Goal: Task Accomplishment & Management: Complete application form

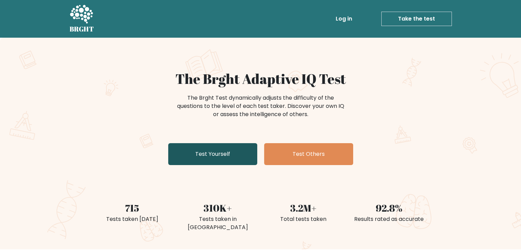
click at [232, 163] on link "Test Yourself" at bounding box center [212, 154] width 89 height 22
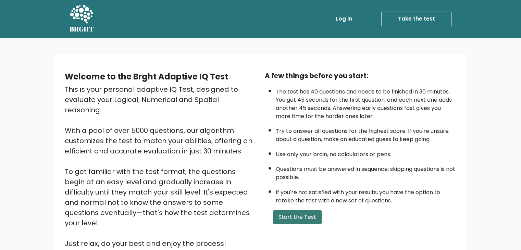
click at [307, 210] on button "Start the Test" at bounding box center [297, 217] width 49 height 14
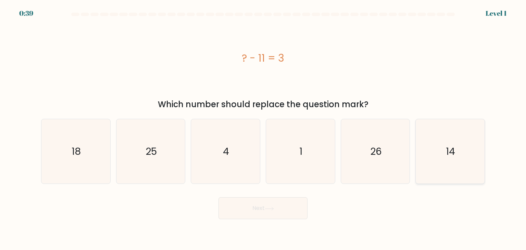
click at [428, 155] on icon "14" at bounding box center [450, 151] width 64 height 64
click at [263, 128] on input "f. 14" at bounding box center [263, 126] width 0 height 3
radio input "true"
click at [295, 201] on button "Next" at bounding box center [263, 208] width 89 height 22
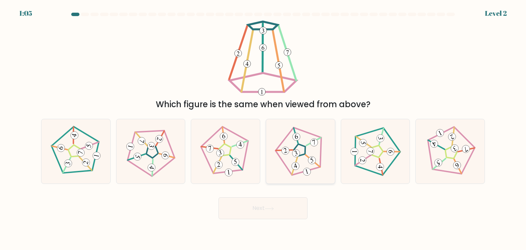
click at [317, 148] on icon at bounding box center [301, 152] width 52 height 52
click at [263, 128] on input "d." at bounding box center [263, 126] width 0 height 3
radio input "true"
click at [294, 211] on button "Next" at bounding box center [263, 208] width 89 height 22
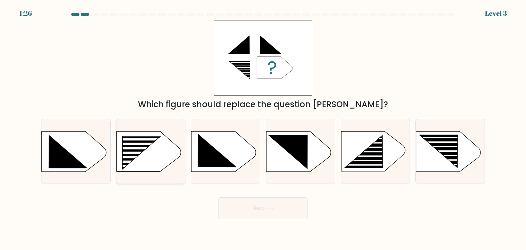
click at [152, 160] on rect at bounding box center [119, 137] width 179 height 136
click at [263, 128] on input "b." at bounding box center [263, 126] width 0 height 3
radio input "true"
click at [255, 213] on button "Next" at bounding box center [263, 208] width 89 height 22
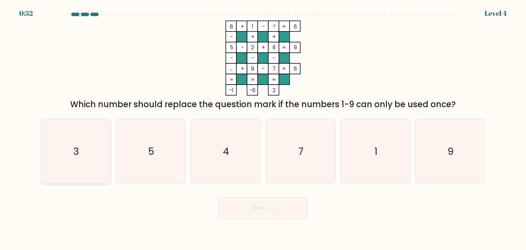
click at [57, 127] on icon "3" at bounding box center [76, 151] width 64 height 64
click at [263, 127] on input "a. 3" at bounding box center [263, 126] width 0 height 3
radio input "true"
click at [244, 212] on button "Next" at bounding box center [263, 208] width 89 height 22
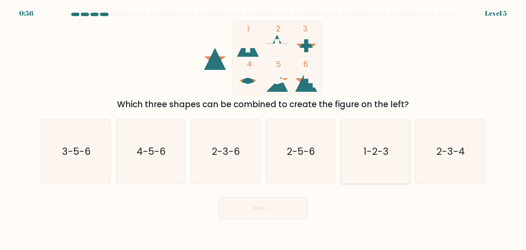
click at [361, 131] on icon "1-2-3" at bounding box center [375, 151] width 64 height 64
click at [263, 128] on input "e. 1-2-3" at bounding box center [263, 126] width 0 height 3
radio input "true"
click at [284, 212] on button "Next" at bounding box center [263, 208] width 89 height 22
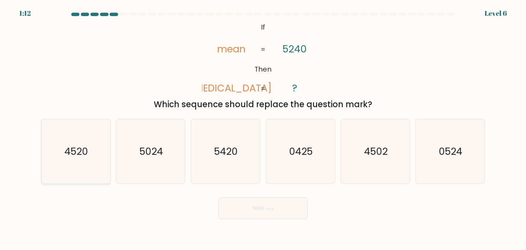
click at [75, 153] on text "4520" at bounding box center [77, 152] width 24 height 14
click at [263, 128] on input "a. 4520" at bounding box center [263, 126] width 0 height 3
radio input "true"
click at [272, 209] on icon at bounding box center [269, 209] width 9 height 4
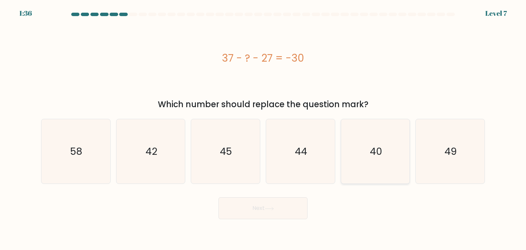
click at [389, 152] on icon "40" at bounding box center [375, 151] width 64 height 64
click at [263, 128] on input "e. 40" at bounding box center [263, 126] width 0 height 3
radio input "true"
click at [268, 203] on button "Next" at bounding box center [263, 208] width 89 height 22
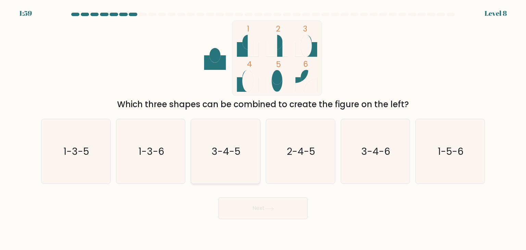
click at [241, 152] on icon "3-4-5" at bounding box center [225, 151] width 64 height 64
click at [263, 128] on input "c. 3-4-5" at bounding box center [263, 126] width 0 height 3
radio input "true"
click at [252, 211] on button "Next" at bounding box center [263, 208] width 89 height 22
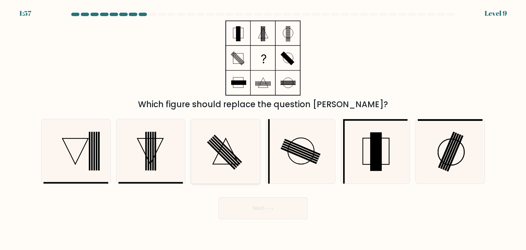
click at [257, 144] on icon at bounding box center [225, 151] width 64 height 64
click at [263, 128] on input "c." at bounding box center [263, 126] width 0 height 3
radio input "true"
click at [264, 215] on button "Next" at bounding box center [263, 208] width 89 height 22
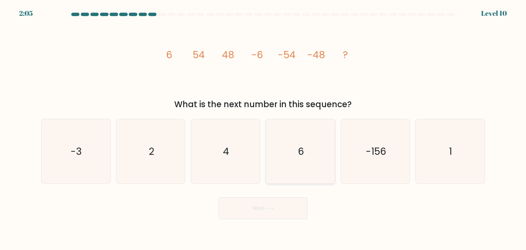
click at [287, 158] on icon "6" at bounding box center [300, 151] width 64 height 64
click at [263, 128] on input "d. 6" at bounding box center [263, 126] width 0 height 3
radio input "true"
click at [277, 218] on button "Next" at bounding box center [263, 208] width 89 height 22
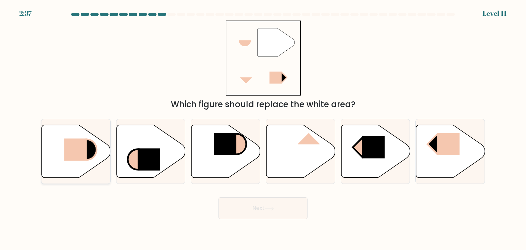
click at [62, 155] on icon at bounding box center [76, 151] width 69 height 53
click at [263, 128] on input "a." at bounding box center [263, 126] width 0 height 3
radio input "true"
click at [289, 211] on button "Next" at bounding box center [263, 208] width 89 height 22
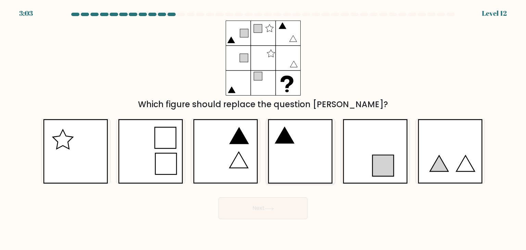
click at [289, 157] on icon at bounding box center [300, 151] width 65 height 64
click at [263, 128] on input "d." at bounding box center [263, 126] width 0 height 3
radio input "true"
click at [277, 207] on button "Next" at bounding box center [263, 208] width 89 height 22
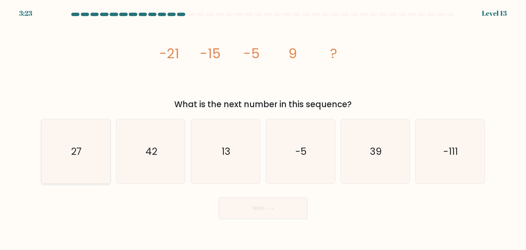
click at [83, 150] on icon "27" at bounding box center [76, 151] width 64 height 64
click at [263, 128] on input "a. 27" at bounding box center [263, 126] width 0 height 3
radio input "true"
click at [263, 217] on button "Next" at bounding box center [263, 208] width 89 height 22
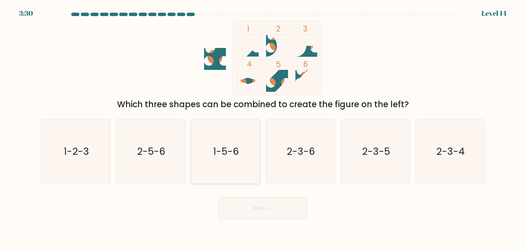
click at [218, 137] on icon "1-5-6" at bounding box center [225, 151] width 64 height 64
click at [263, 128] on input "c. 1-5-6" at bounding box center [263, 126] width 0 height 3
radio input "true"
click at [250, 213] on button "Next" at bounding box center [263, 208] width 89 height 22
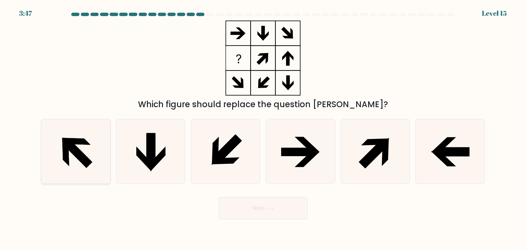
click at [75, 151] on icon at bounding box center [77, 153] width 29 height 29
click at [263, 128] on input "a." at bounding box center [263, 126] width 0 height 3
radio input "true"
click at [245, 211] on button "Next" at bounding box center [263, 208] width 89 height 22
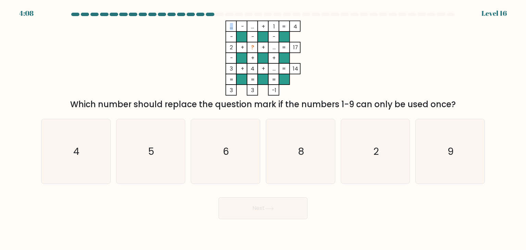
drag, startPoint x: 227, startPoint y: 25, endPoint x: 232, endPoint y: 26, distance: 4.9
click at [232, 26] on icon "... - ... + 1 4 - - - 2 + ? + ... 17 - + + 3 + 4 + ... = 14 = = = = 3 3 -1 =" at bounding box center [263, 58] width 206 height 75
drag, startPoint x: 252, startPoint y: 26, endPoint x: 257, endPoint y: 26, distance: 4.5
click at [257, 26] on icon "... - ... + 1 4 - - - 2 + ? + ... 17 - + + 3 + 4 + ... = 14 = = = = 3 3 -1 =" at bounding box center [263, 58] width 206 height 75
click at [257, 26] on rect at bounding box center [252, 26] width 11 height 11
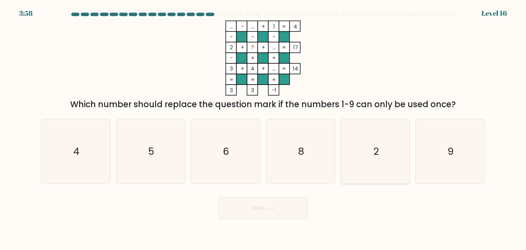
click at [375, 162] on icon "2" at bounding box center [375, 151] width 64 height 64
click at [263, 128] on input "e. 2" at bounding box center [263, 126] width 0 height 3
radio input "true"
click at [286, 201] on button "Next" at bounding box center [263, 208] width 89 height 22
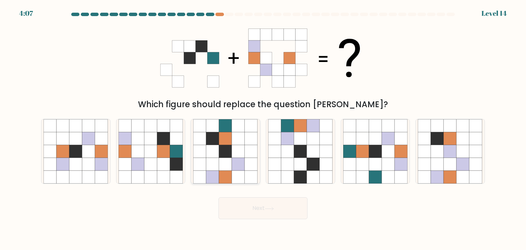
click at [205, 155] on icon at bounding box center [200, 151] width 13 height 13
click at [263, 128] on input "c." at bounding box center [263, 126] width 0 height 3
radio input "true"
click at [256, 210] on button "Next" at bounding box center [263, 208] width 89 height 22
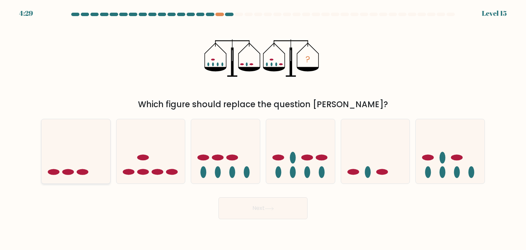
click at [65, 163] on icon at bounding box center [75, 151] width 69 height 57
click at [263, 128] on input "a." at bounding box center [263, 126] width 0 height 3
radio input "true"
click at [256, 207] on button "Next" at bounding box center [263, 208] width 89 height 22
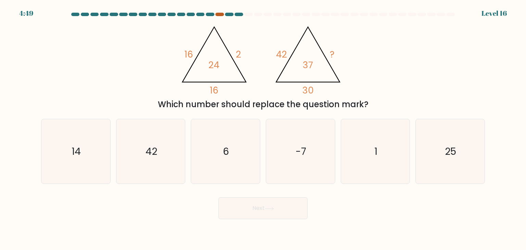
click at [222, 14] on div at bounding box center [219, 14] width 8 height 3
click at [222, 15] on div at bounding box center [219, 14] width 8 height 3
click at [280, 157] on icon "-7" at bounding box center [300, 151] width 64 height 64
click at [263, 128] on input "d. -7" at bounding box center [263, 126] width 0 height 3
radio input "true"
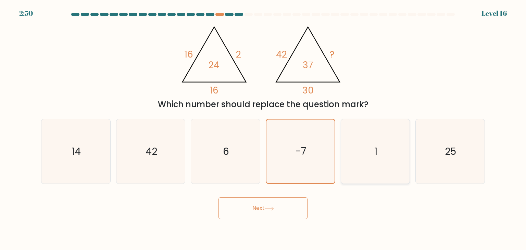
click at [392, 168] on icon "1" at bounding box center [375, 151] width 64 height 64
click at [263, 128] on input "e. 1" at bounding box center [263, 126] width 0 height 3
radio input "true"
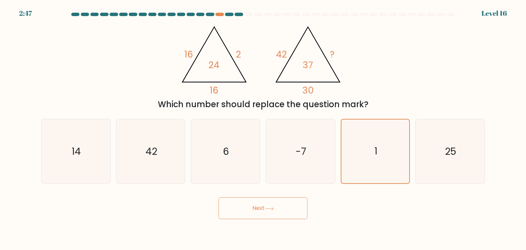
click at [306, 207] on button "Next" at bounding box center [263, 208] width 89 height 22
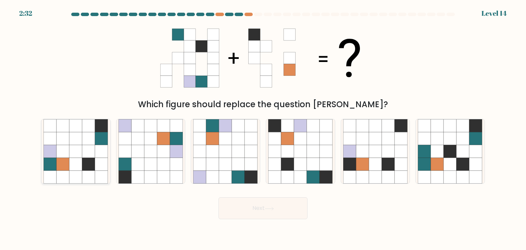
click at [98, 177] on icon at bounding box center [101, 177] width 13 height 13
click at [263, 128] on input "a." at bounding box center [263, 126] width 0 height 3
radio input "true"
click at [242, 215] on button "Next" at bounding box center [263, 208] width 89 height 22
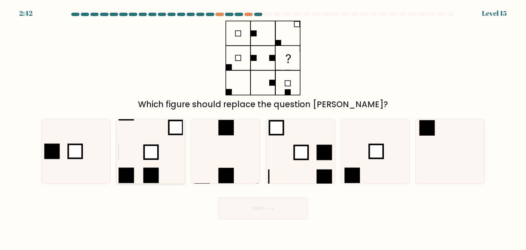
click at [182, 161] on icon at bounding box center [151, 151] width 64 height 64
click at [263, 128] on input "b." at bounding box center [263, 126] width 0 height 3
radio input "true"
click at [272, 214] on button "Next" at bounding box center [263, 208] width 89 height 22
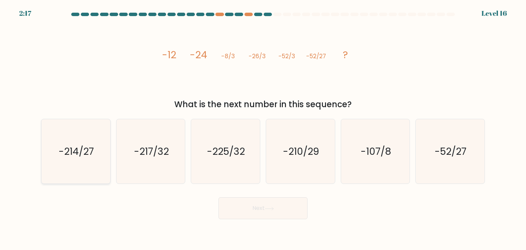
click at [89, 166] on icon "-214/27" at bounding box center [76, 151] width 64 height 64
click at [263, 128] on input "a. -214/27" at bounding box center [263, 126] width 0 height 3
radio input "true"
click at [247, 204] on button "Next" at bounding box center [263, 208] width 89 height 22
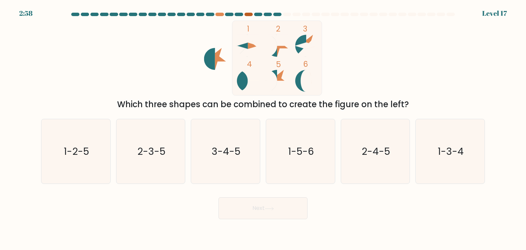
click at [249, 16] on div at bounding box center [249, 14] width 8 height 3
drag, startPoint x: 123, startPoint y: 100, endPoint x: 449, endPoint y: 109, distance: 326.9
click at [449, 109] on div "Which three shapes can be combined to create the figure on the left?" at bounding box center [263, 104] width 436 height 12
click at [369, 170] on icon "2-4-5" at bounding box center [375, 151] width 64 height 64
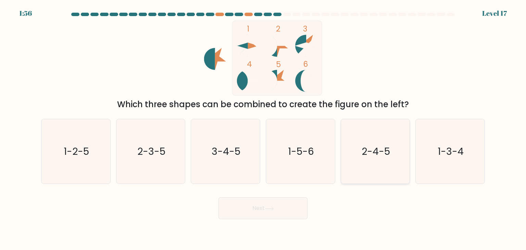
click at [263, 128] on input "e. 2-4-5" at bounding box center [263, 126] width 0 height 3
radio input "true"
drag, startPoint x: 291, startPoint y: 196, endPoint x: 287, endPoint y: 213, distance: 17.2
click at [287, 213] on div "Next" at bounding box center [263, 205] width 452 height 27
click at [287, 213] on button "Next" at bounding box center [263, 208] width 89 height 22
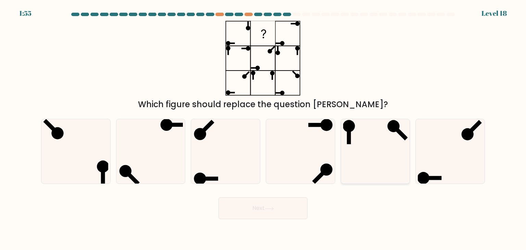
click at [341, 165] on div at bounding box center [376, 151] width 70 height 65
click at [263, 128] on input "e." at bounding box center [263, 126] width 0 height 3
radio input "true"
click at [275, 223] on body "1:53 Level 18" at bounding box center [263, 125] width 526 height 250
click at [277, 210] on button "Next" at bounding box center [263, 208] width 89 height 22
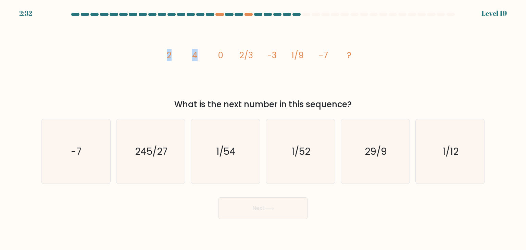
drag, startPoint x: 197, startPoint y: 57, endPoint x: 156, endPoint y: 54, distance: 40.9
click at [156, 54] on div "image/svg+xml 2 4 0 2/3 -3 1/9 -7 ? What is the next number in this sequence?" at bounding box center [263, 66] width 452 height 90
drag, startPoint x: 220, startPoint y: 55, endPoint x: 255, endPoint y: 59, distance: 35.2
click at [255, 59] on icon "image/svg+xml 2 4 0 2/3 -3 1/9 -7 ?" at bounding box center [263, 58] width 206 height 75
drag, startPoint x: 268, startPoint y: 54, endPoint x: 358, endPoint y: 61, distance: 91.0
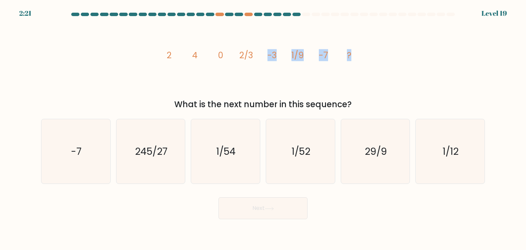
click at [358, 61] on icon "image/svg+xml 2 4 0 2/3 -3 1/9 -7 ?" at bounding box center [263, 58] width 206 height 75
click at [254, 156] on icon "1/54" at bounding box center [225, 151] width 64 height 64
click at [263, 128] on input "c. 1/54" at bounding box center [263, 126] width 0 height 3
radio input "true"
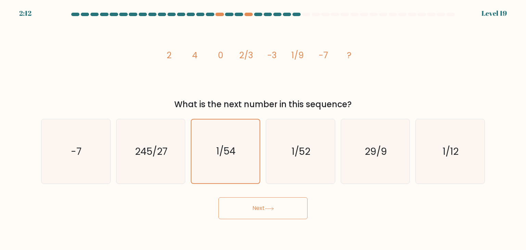
click at [267, 207] on icon at bounding box center [269, 209] width 9 height 4
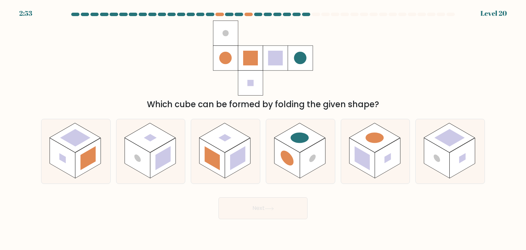
drag, startPoint x: 151, startPoint y: 102, endPoint x: 418, endPoint y: 106, distance: 266.6
click at [418, 106] on div "Which cube can be formed by folding the given shape?" at bounding box center [263, 104] width 436 height 12
click at [101, 148] on icon at bounding box center [75, 151] width 69 height 64
click at [263, 128] on input "a." at bounding box center [263, 126] width 0 height 3
radio input "true"
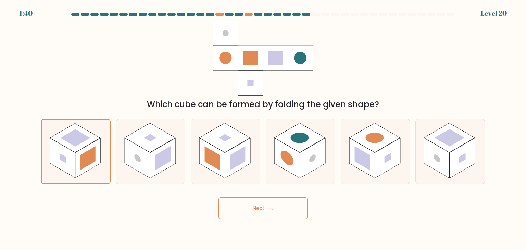
click at [235, 211] on button "Next" at bounding box center [263, 208] width 89 height 22
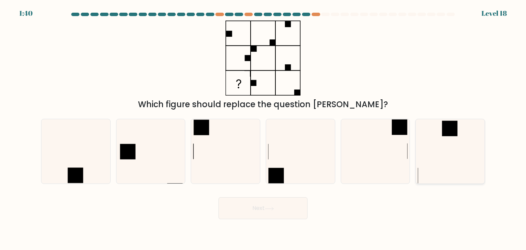
click at [443, 124] on rect at bounding box center [449, 128] width 15 height 15
click at [263, 125] on input "f." at bounding box center [263, 126] width 0 height 3
radio input "true"
click at [283, 214] on button "Next" at bounding box center [263, 208] width 89 height 22
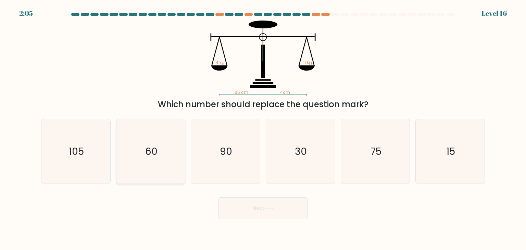
click at [179, 138] on icon "60" at bounding box center [151, 151] width 64 height 64
click at [263, 128] on input "b. 60" at bounding box center [263, 126] width 0 height 3
radio input "true"
click at [229, 214] on button "Next" at bounding box center [263, 208] width 89 height 22
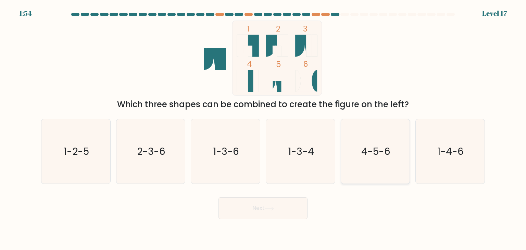
click at [351, 177] on icon "4-5-6" at bounding box center [375, 151] width 64 height 64
click at [263, 128] on input "e. 4-5-6" at bounding box center [263, 126] width 0 height 3
radio input "true"
click at [281, 202] on button "Next" at bounding box center [263, 208] width 89 height 22
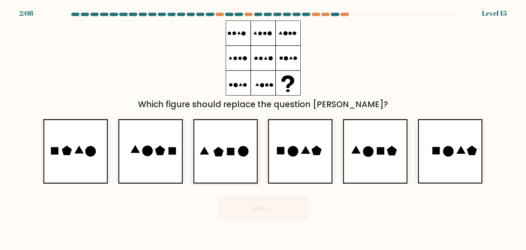
click at [239, 152] on icon at bounding box center [243, 151] width 11 height 11
click at [263, 128] on input "c." at bounding box center [263, 126] width 0 height 3
radio input "true"
click at [254, 206] on button "Next" at bounding box center [263, 208] width 89 height 22
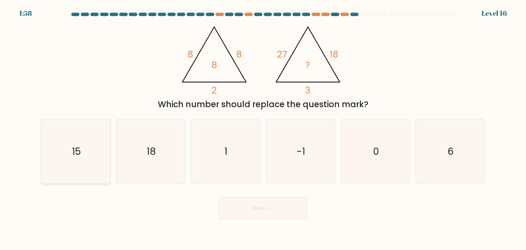
click at [75, 140] on icon "15" at bounding box center [76, 151] width 64 height 64
click at [263, 128] on input "a. 15" at bounding box center [263, 126] width 0 height 3
radio input "true"
click at [260, 215] on button "Next" at bounding box center [263, 208] width 89 height 22
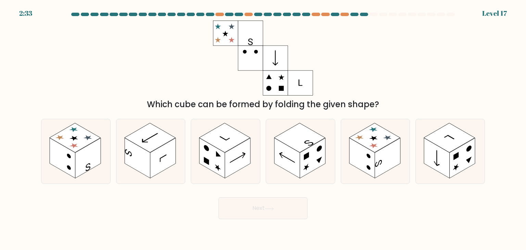
drag, startPoint x: 503, startPoint y: 14, endPoint x: 428, endPoint y: 27, distance: 75.5
click at [428, 27] on form at bounding box center [263, 116] width 526 height 207
click at [248, 162] on rect at bounding box center [238, 158] width 26 height 40
click at [263, 128] on input "c." at bounding box center [263, 126] width 0 height 3
radio input "true"
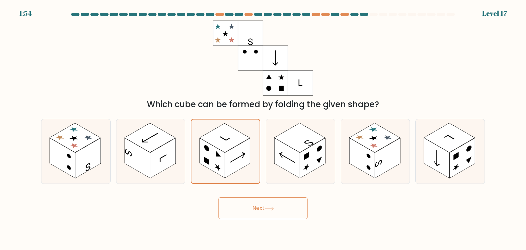
click at [268, 216] on button "Next" at bounding box center [263, 208] width 89 height 22
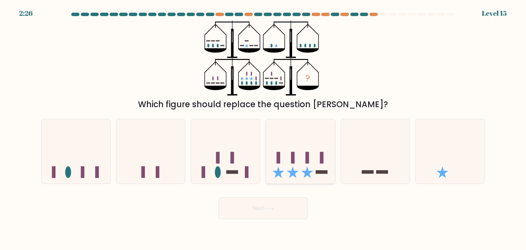
click at [319, 169] on icon at bounding box center [300, 151] width 69 height 57
click at [263, 128] on input "d." at bounding box center [263, 126] width 0 height 3
radio input "true"
click at [279, 211] on button "Next" at bounding box center [263, 208] width 89 height 22
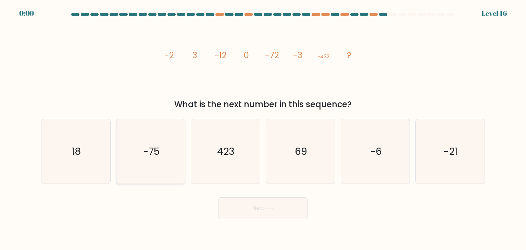
click at [162, 181] on icon "-75" at bounding box center [151, 151] width 64 height 64
click at [263, 128] on input "b. -75" at bounding box center [263, 126] width 0 height 3
radio input "true"
click at [70, 144] on icon "18" at bounding box center [76, 151] width 64 height 64
click at [263, 128] on input "a. 18" at bounding box center [263, 126] width 0 height 3
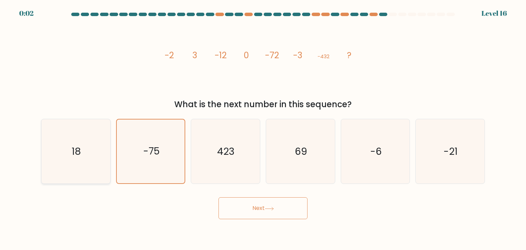
radio input "true"
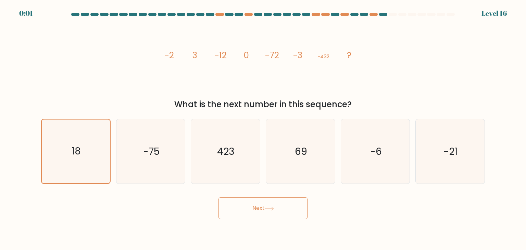
click at [231, 206] on button "Next" at bounding box center [263, 208] width 89 height 22
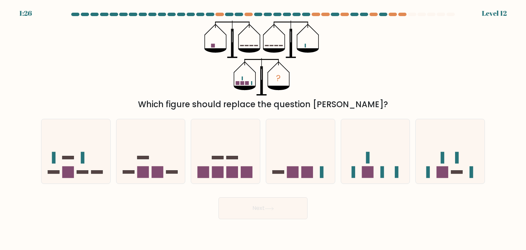
click at [255, 205] on button "Next" at bounding box center [263, 208] width 89 height 22
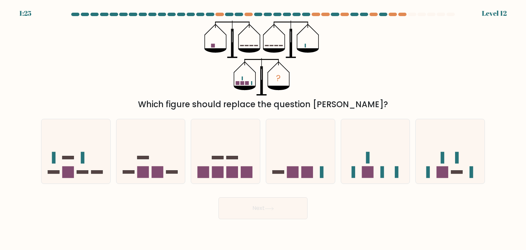
click at [255, 205] on button "Next" at bounding box center [263, 208] width 89 height 22
drag, startPoint x: 255, startPoint y: 205, endPoint x: 287, endPoint y: 177, distance: 42.5
click at [287, 177] on form at bounding box center [263, 116] width 526 height 207
click at [287, 177] on rect at bounding box center [293, 172] width 12 height 12
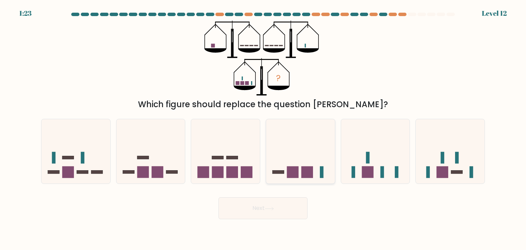
click at [263, 128] on input "d." at bounding box center [263, 126] width 0 height 3
radio input "true"
click at [274, 215] on button "Next" at bounding box center [263, 208] width 89 height 22
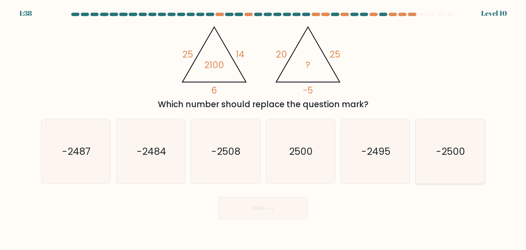
click at [428, 147] on icon "-2500" at bounding box center [450, 151] width 64 height 64
click at [263, 128] on input "f. -2500" at bounding box center [263, 126] width 0 height 3
radio input "true"
click at [286, 211] on button "Next" at bounding box center [263, 208] width 89 height 22
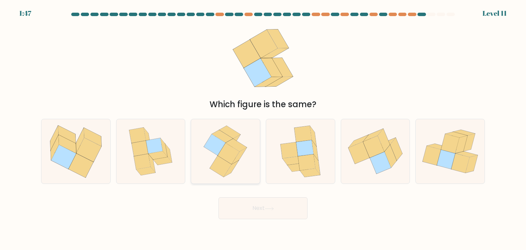
click at [235, 176] on icon at bounding box center [225, 151] width 53 height 64
click at [263, 128] on input "c." at bounding box center [263, 126] width 0 height 3
radio input "true"
click at [248, 208] on button "Next" at bounding box center [263, 208] width 89 height 22
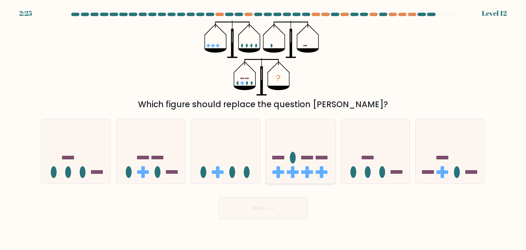
click at [293, 155] on ellipse at bounding box center [293, 158] width 6 height 12
click at [263, 128] on input "d." at bounding box center [263, 126] width 0 height 3
radio input "true"
click at [281, 207] on button "Next" at bounding box center [263, 208] width 89 height 22
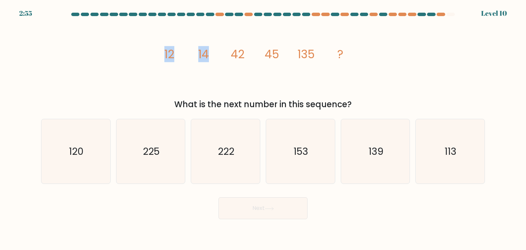
drag, startPoint x: 164, startPoint y: 57, endPoint x: 210, endPoint y: 52, distance: 45.4
click at [210, 52] on icon "image/svg+xml 12 14 42 45 135 ?" at bounding box center [263, 58] width 206 height 75
drag, startPoint x: 242, startPoint y: 57, endPoint x: 231, endPoint y: 60, distance: 12.0
click at [231, 60] on tspan "42" at bounding box center [238, 54] width 14 height 16
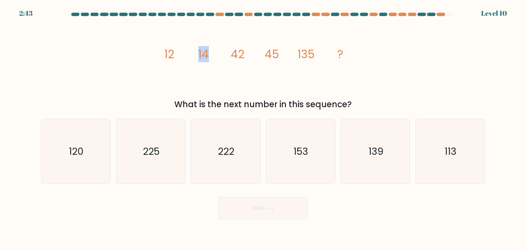
drag, startPoint x: 208, startPoint y: 59, endPoint x: 189, endPoint y: 59, distance: 18.5
click at [189, 59] on icon "image/svg+xml 12 14 42 45 135 ?" at bounding box center [263, 58] width 206 height 75
click at [184, 157] on div "225" at bounding box center [151, 151] width 70 height 65
click at [263, 128] on input "b. 225" at bounding box center [263, 126] width 0 height 3
radio input "true"
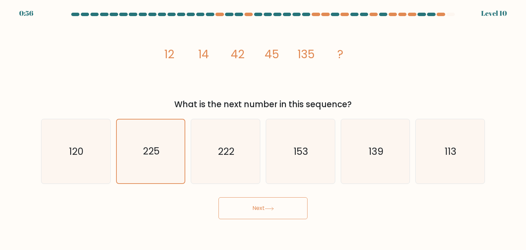
click at [232, 210] on button "Next" at bounding box center [263, 208] width 89 height 22
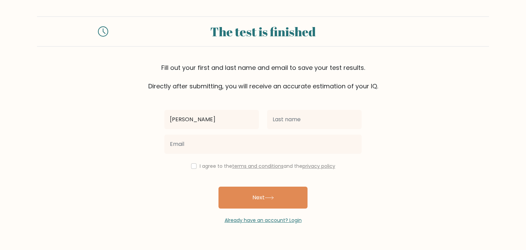
type input "[PERSON_NAME]"
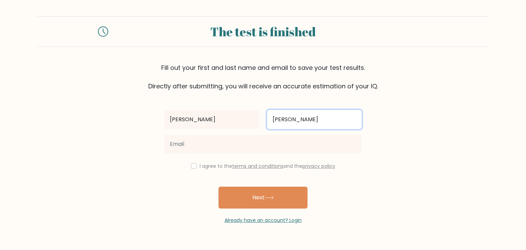
type input "[PERSON_NAME]"
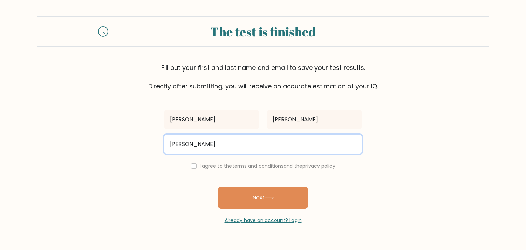
type input "dheer.lukkad@gmail.com"
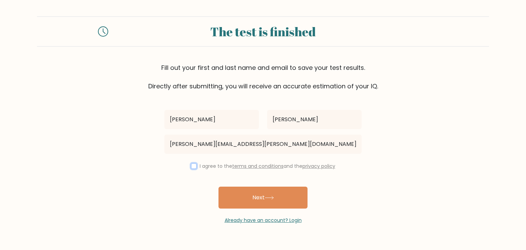
click at [191, 166] on input "checkbox" at bounding box center [193, 165] width 5 height 5
checkbox input "true"
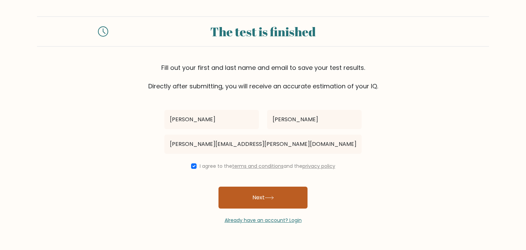
click at [237, 194] on button "Next" at bounding box center [263, 198] width 89 height 22
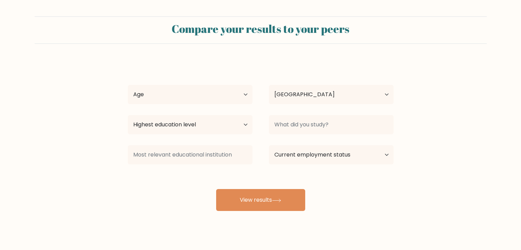
select select "IN"
click at [227, 92] on select "Age Under [DEMOGRAPHIC_DATA] [DEMOGRAPHIC_DATA] [DEMOGRAPHIC_DATA] [DEMOGRAPHIC…" at bounding box center [190, 94] width 125 height 19
select select "min_18"
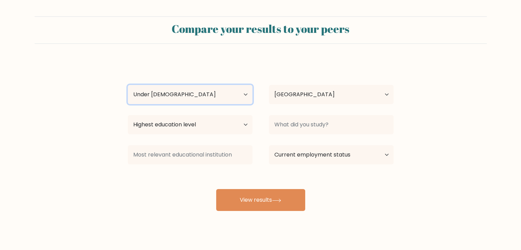
click at [128, 85] on select "Age Under [DEMOGRAPHIC_DATA] [DEMOGRAPHIC_DATA] [DEMOGRAPHIC_DATA] [DEMOGRAPHIC…" at bounding box center [190, 94] width 125 height 19
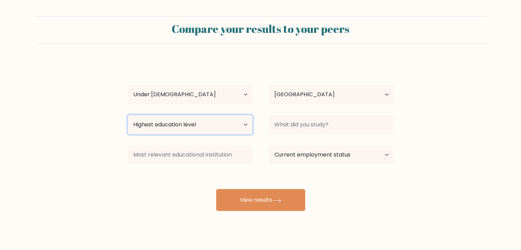
click at [227, 122] on select "Highest education level No schooling Primary Lower Secondary Upper Secondary Oc…" at bounding box center [190, 124] width 125 height 19
select select "upper_secondary"
click at [128, 115] on select "Highest education level No schooling Primary Lower Secondary Upper Secondary Oc…" at bounding box center [190, 124] width 125 height 19
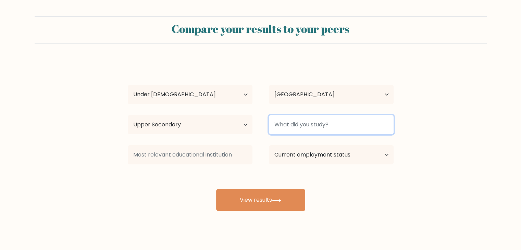
click at [297, 124] on input at bounding box center [331, 124] width 125 height 19
type input "s"
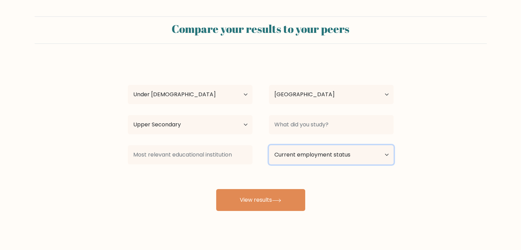
click at [333, 157] on select "Current employment status Employed Student Retired Other / prefer not to answer" at bounding box center [331, 154] width 125 height 19
select select "student"
click at [269, 145] on select "Current employment status Employed Student Retired Other / prefer not to answer" at bounding box center [331, 154] width 125 height 19
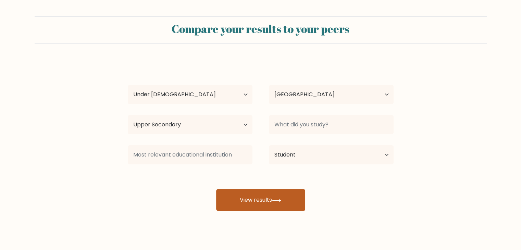
click at [274, 202] on button "View results" at bounding box center [260, 200] width 89 height 22
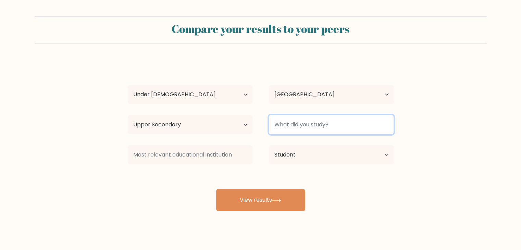
click at [326, 125] on input at bounding box center [331, 124] width 125 height 19
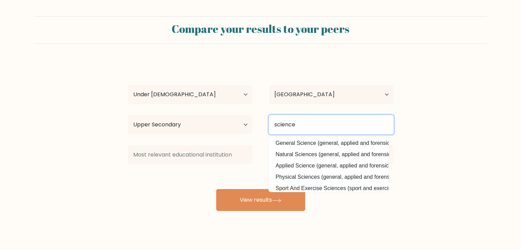
scroll to position [67, 0]
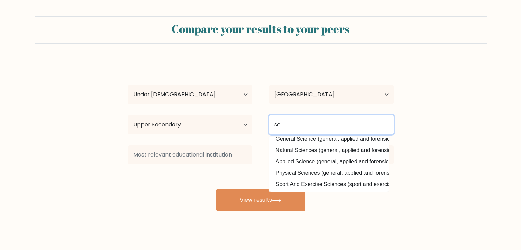
type input "s"
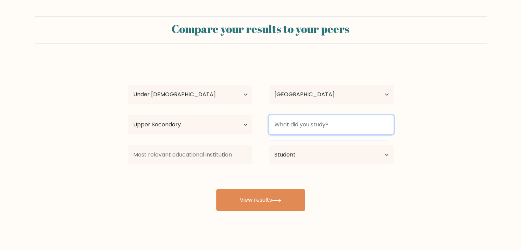
scroll to position [0, 0]
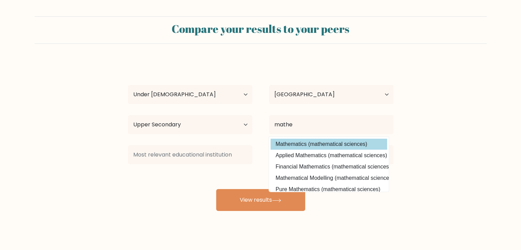
click at [328, 145] on div "[PERSON_NAME] Age Under [DEMOGRAPHIC_DATA] [DEMOGRAPHIC_DATA] [DEMOGRAPHIC_DATA…" at bounding box center [261, 135] width 274 height 151
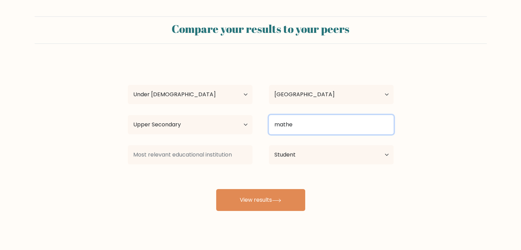
click at [326, 124] on input "mathe" at bounding box center [331, 124] width 125 height 19
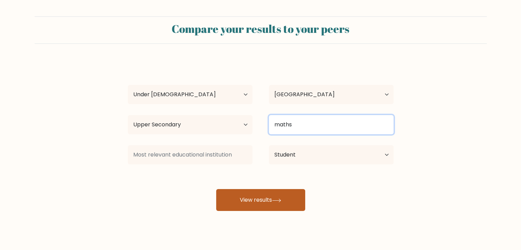
type input "maths"
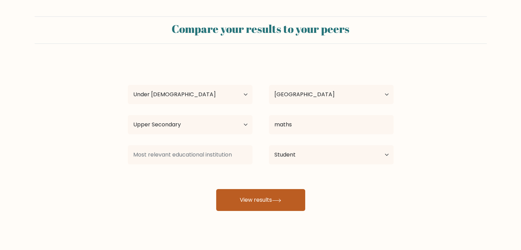
click at [292, 189] on button "View results" at bounding box center [260, 200] width 89 height 22
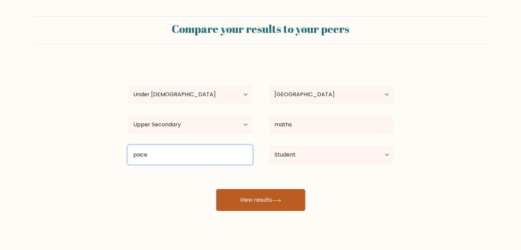
type input "pace"
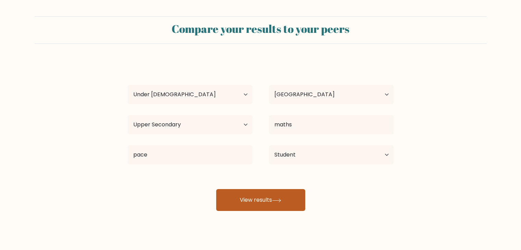
click at [234, 201] on button "View results" at bounding box center [260, 200] width 89 height 22
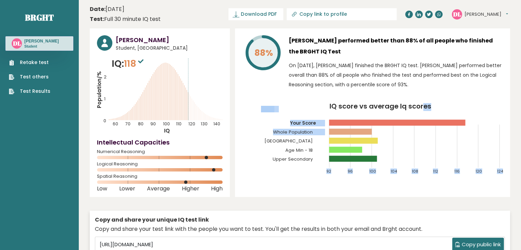
drag, startPoint x: 326, startPoint y: 107, endPoint x: 421, endPoint y: 104, distance: 94.6
click at [421, 104] on icon "IQ score vs average Iq scores 92 96 100 104 108 112 116 120 124 Your Score Whol…" at bounding box center [372, 141] width 261 height 77
click at [421, 104] on tspan "IQ score vs average Iq scores" at bounding box center [381, 106] width 102 height 10
drag, startPoint x: 288, startPoint y: 61, endPoint x: 410, endPoint y: 84, distance: 123.8
click at [410, 84] on div "88% [PERSON_NAME] performed better than 88% of all people who finished the BRGH…" at bounding box center [372, 64] width 261 height 58
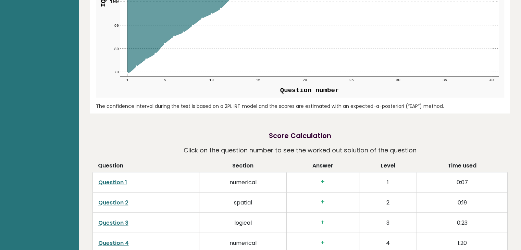
scroll to position [889, 0]
